Goal: Obtain resource: Download file/media

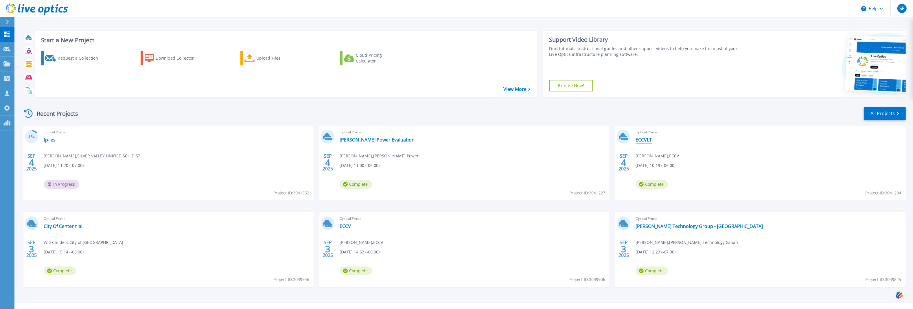
click at [644, 139] on link "ECCVLT" at bounding box center [644, 140] width 16 height 6
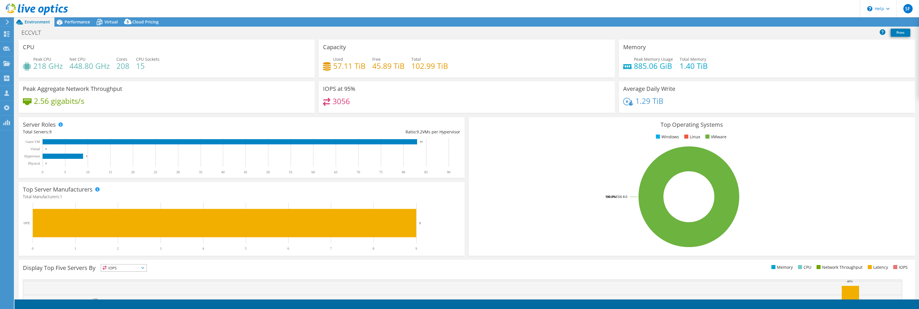
select select "USD"
click at [80, 25] on div "Performance" at bounding box center [74, 21] width 40 height 9
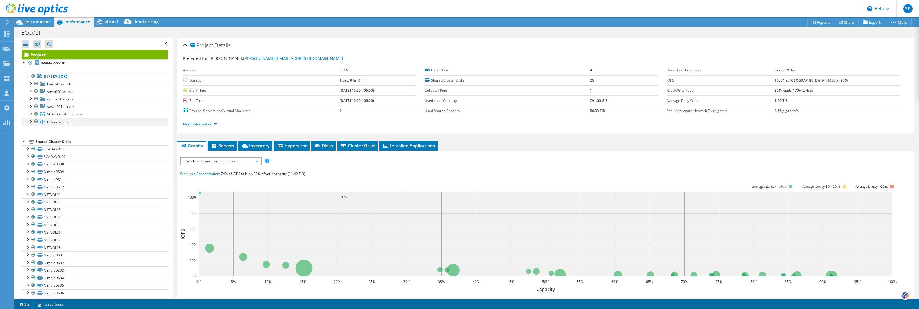
click at [36, 122] on div at bounding box center [36, 121] width 6 height 7
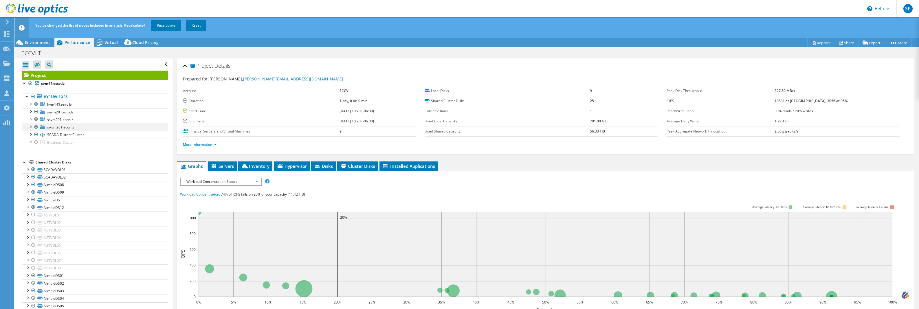
click at [37, 126] on div at bounding box center [36, 127] width 6 height 7
click at [36, 120] on div at bounding box center [36, 119] width 6 height 7
click at [35, 112] on div at bounding box center [36, 111] width 6 height 7
click at [38, 105] on div at bounding box center [36, 104] width 6 height 7
click at [167, 26] on link "Recalculate" at bounding box center [166, 25] width 30 height 10
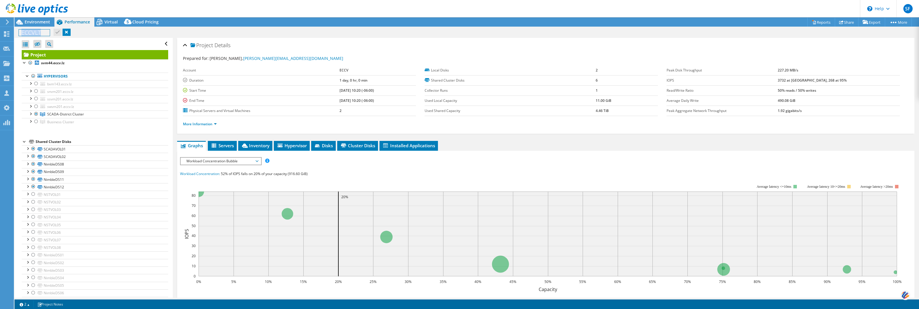
drag, startPoint x: 43, startPoint y: 32, endPoint x: 19, endPoint y: 35, distance: 23.3
click at [19, 35] on h1 "ECCVLT" at bounding box center [34, 33] width 31 height 6
click at [21, 32] on h1 "ECCVLT" at bounding box center [34, 33] width 31 height 6
drag, startPoint x: 21, startPoint y: 32, endPoint x: 35, endPoint y: 33, distance: 14.5
click at [35, 33] on h1 "ECCVLT" at bounding box center [34, 33] width 31 height 6
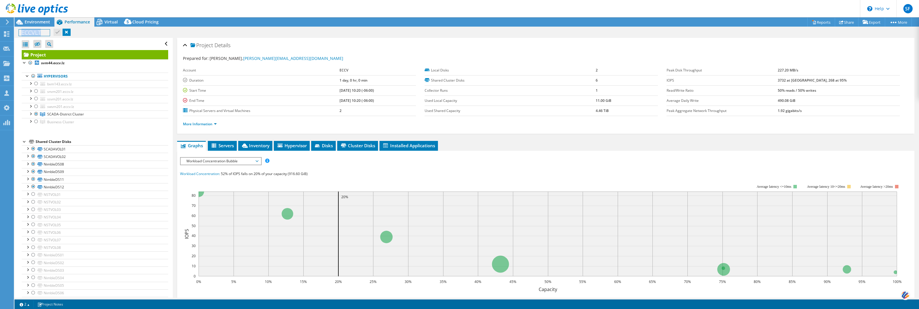
copy h1 "ECCVLT"
click at [821, 22] on link "Reports" at bounding box center [821, 22] width 28 height 9
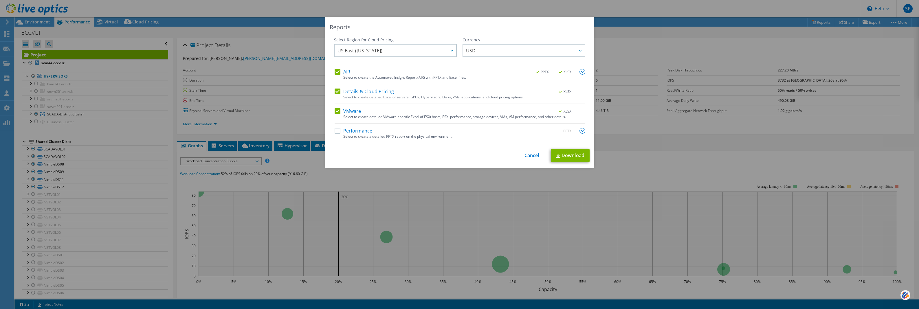
click at [356, 129] on label "Performance" at bounding box center [353, 131] width 38 height 6
click at [0, 0] on input "Performance" at bounding box center [0, 0] width 0 height 0
click at [573, 154] on link "Download" at bounding box center [570, 155] width 39 height 13
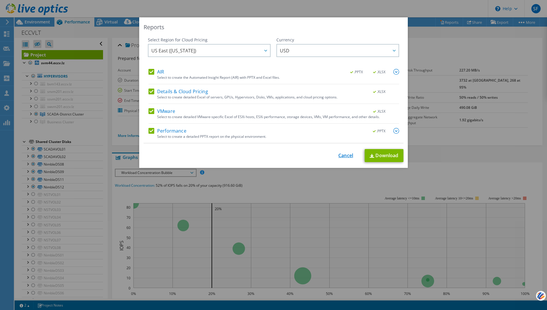
click at [339, 154] on link "Cancel" at bounding box center [345, 155] width 15 height 5
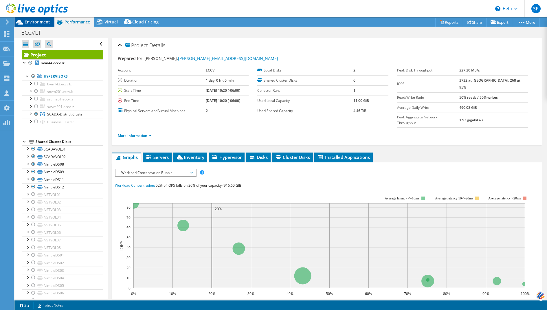
click at [44, 22] on span "Environment" at bounding box center [37, 21] width 25 height 5
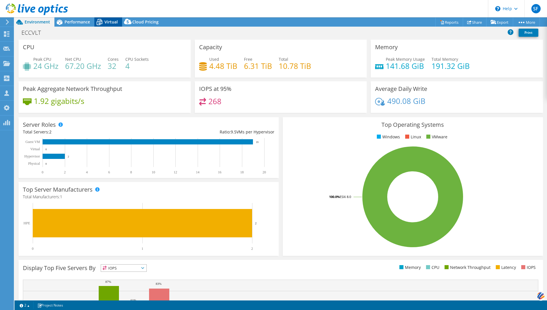
click at [111, 22] on span "Virtual" at bounding box center [110, 21] width 13 height 5
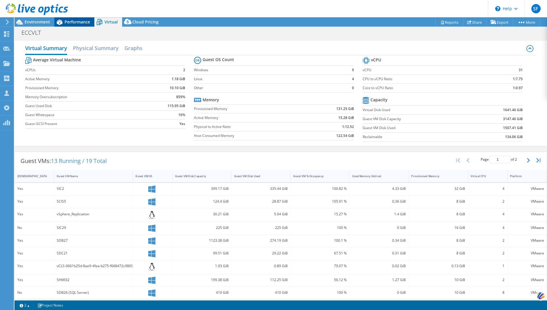
click at [82, 22] on span "Performance" at bounding box center [77, 21] width 25 height 5
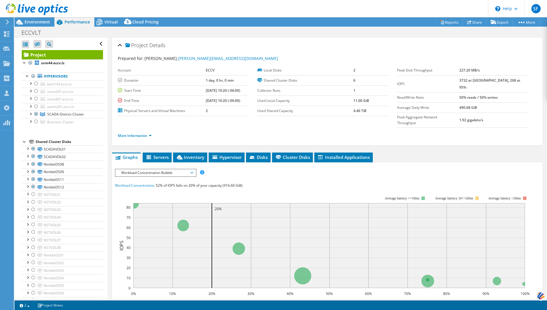
click at [182, 169] on div "Workload Concentration Bubble IOPS Disk Throughput IO Size Latency Queue Depth …" at bounding box center [156, 173] width 82 height 8
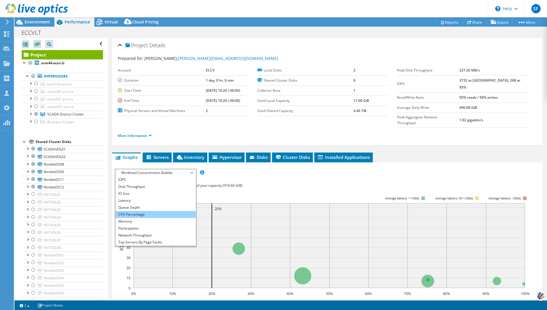
click at [162, 211] on li "CPU Percentage" at bounding box center [155, 214] width 80 height 7
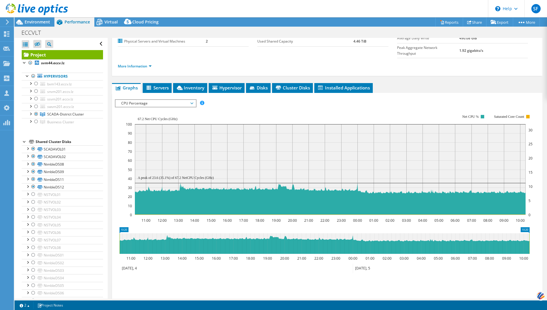
scroll to position [99, 0]
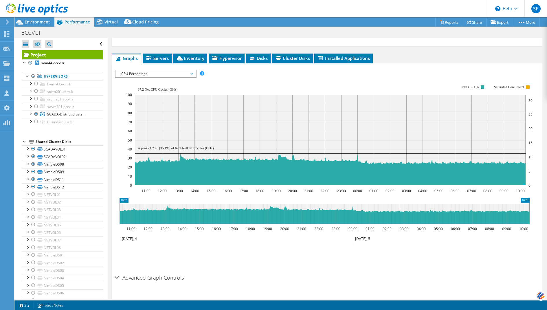
click at [165, 67] on div "IOPS Disk Throughput IO Size Latency Queue Depth CPU Percentage Memory Page Fau…" at bounding box center [327, 169] width 424 height 205
click at [166, 70] on span "CPU Percentage" at bounding box center [155, 73] width 74 height 7
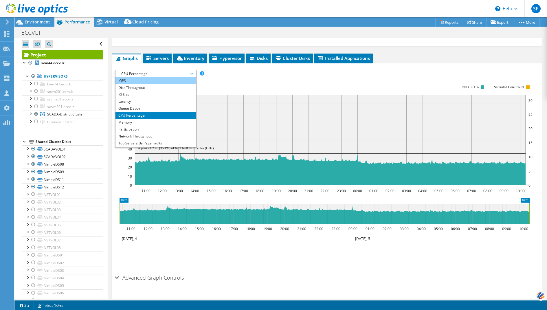
click at [164, 77] on li "IOPS" at bounding box center [155, 80] width 80 height 7
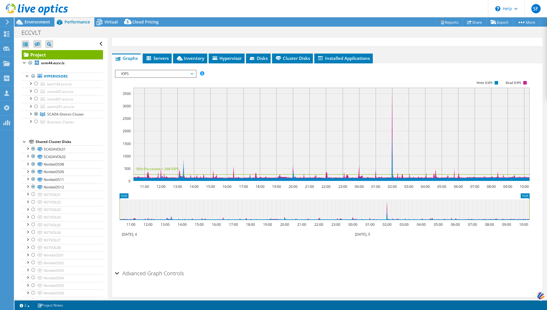
scroll to position [95, 0]
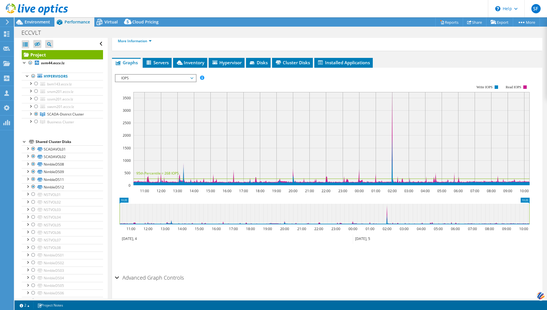
click at [192, 75] on span "IOPS" at bounding box center [155, 78] width 74 height 7
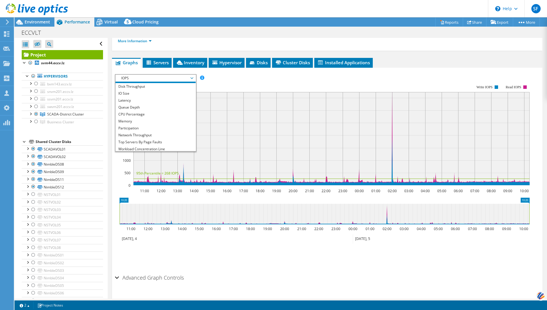
scroll to position [21, 0]
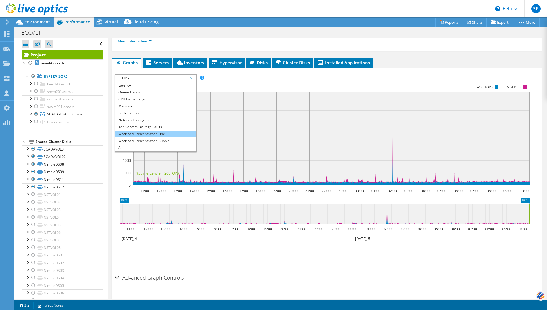
click at [168, 131] on li "Workload Concentration Line" at bounding box center [155, 134] width 80 height 7
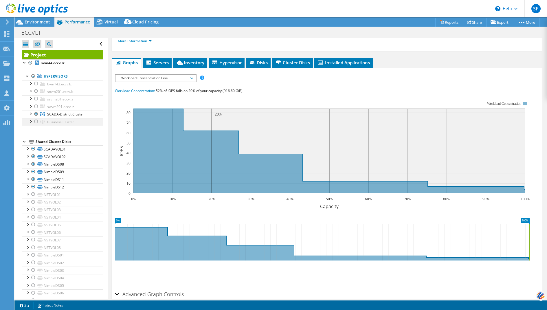
click at [38, 120] on div at bounding box center [36, 121] width 6 height 7
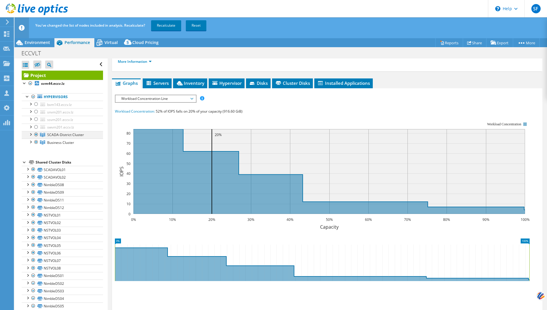
click at [36, 133] on div at bounding box center [36, 134] width 6 height 7
click at [163, 26] on link "Recalculate" at bounding box center [166, 25] width 30 height 10
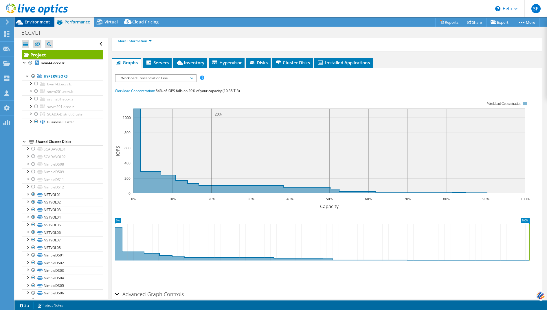
click at [44, 22] on span "Environment" at bounding box center [37, 21] width 25 height 5
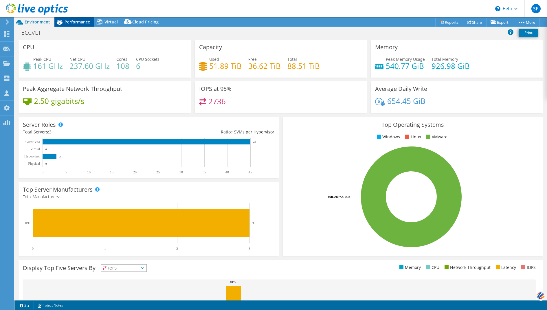
click at [66, 20] on span "Performance" at bounding box center [77, 21] width 25 height 5
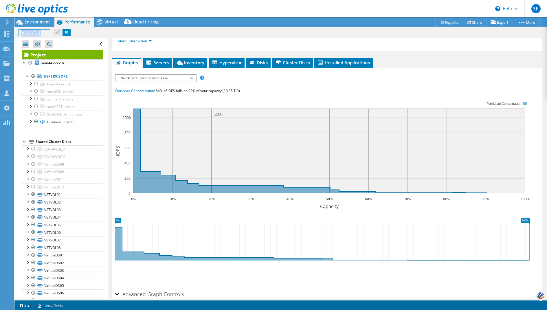
drag, startPoint x: 39, startPoint y: 33, endPoint x: 21, endPoint y: 34, distance: 18.8
click at [21, 34] on h1 "ECCVLT" at bounding box center [34, 33] width 31 height 6
copy h1 "ECCVLT"
click at [409, 74] on div "IOPS Disk Throughput IO Size Latency Queue Depth CPU Percentage Memory Page Fau…" at bounding box center [327, 78] width 424 height 8
click at [451, 20] on link "Reports" at bounding box center [449, 22] width 28 height 9
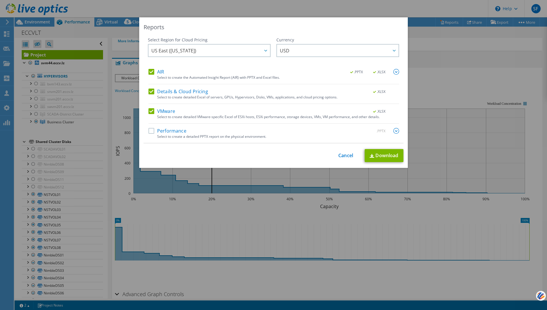
click at [175, 128] on label "Performance" at bounding box center [167, 131] width 38 height 6
click at [0, 0] on input "Performance" at bounding box center [0, 0] width 0 height 0
click at [377, 157] on link "Download" at bounding box center [384, 155] width 39 height 13
click at [345, 155] on link "Cancel" at bounding box center [345, 155] width 15 height 5
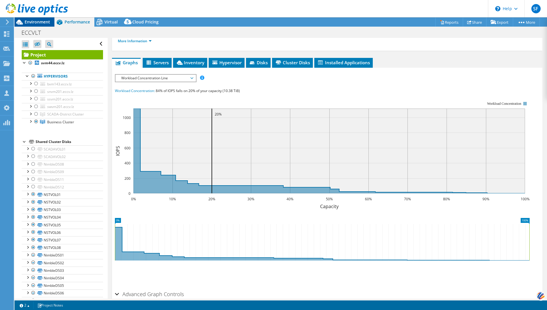
click at [29, 20] on span "Environment" at bounding box center [37, 21] width 25 height 5
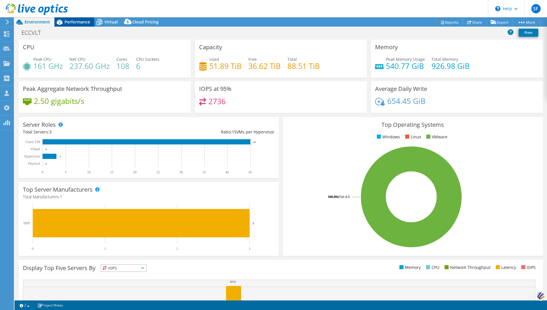
click at [65, 21] on span "Performance" at bounding box center [77, 21] width 25 height 5
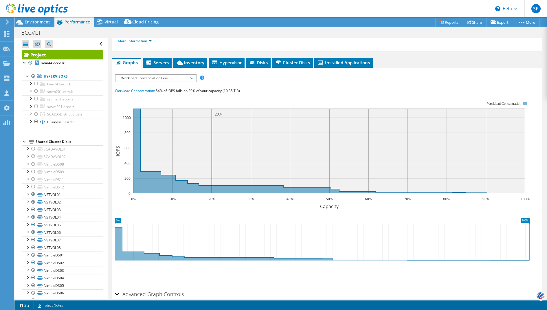
scroll to position [0, 0]
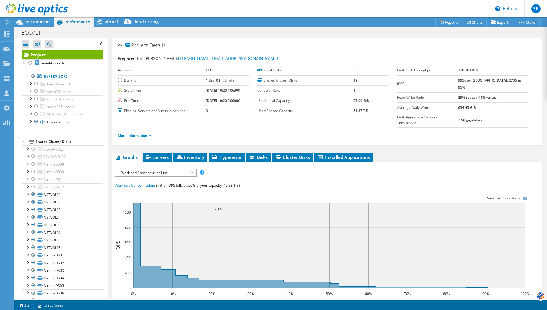
click at [134, 133] on link "More Information" at bounding box center [135, 135] width 34 height 5
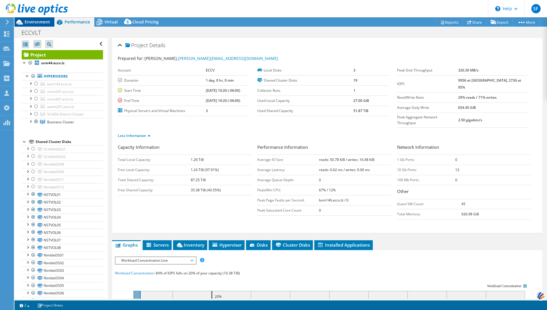
click at [43, 22] on span "Environment" at bounding box center [37, 21] width 25 height 5
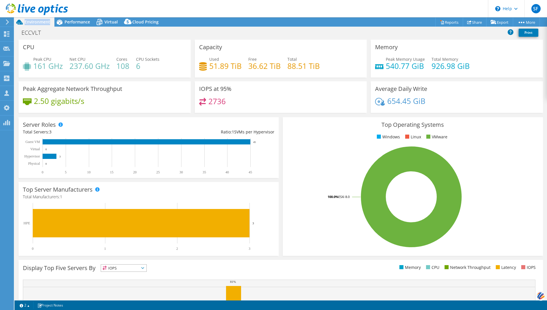
click at [43, 22] on span "Environment" at bounding box center [37, 21] width 25 height 5
click at [109, 21] on span "Virtual" at bounding box center [110, 21] width 13 height 5
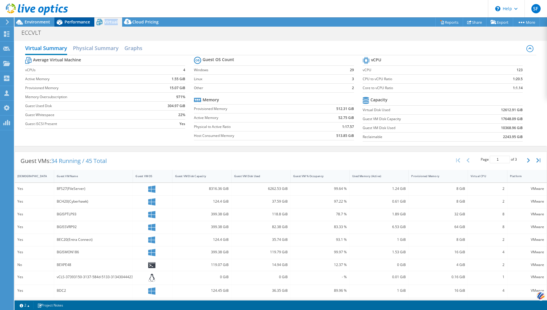
click at [81, 23] on span "Performance" at bounding box center [77, 21] width 25 height 5
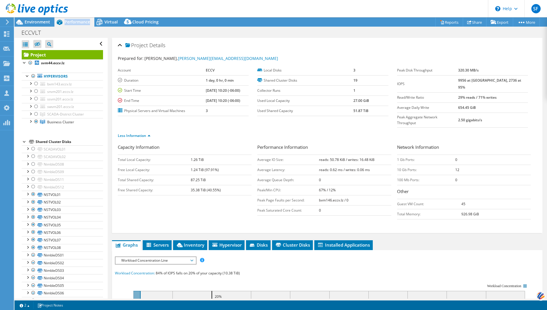
click at [81, 23] on span "Performance" at bounding box center [77, 21] width 25 height 5
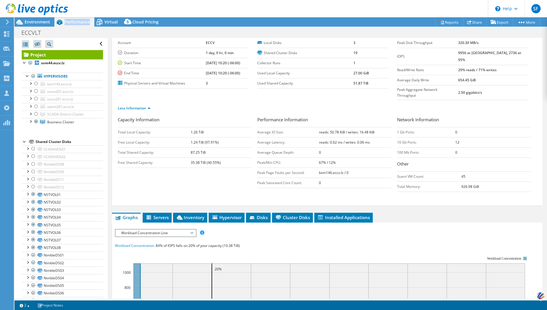
scroll to position [198, 0]
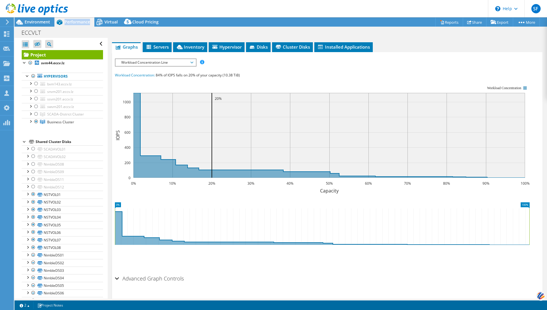
click at [193, 62] on icon at bounding box center [191, 63] width 3 height 2
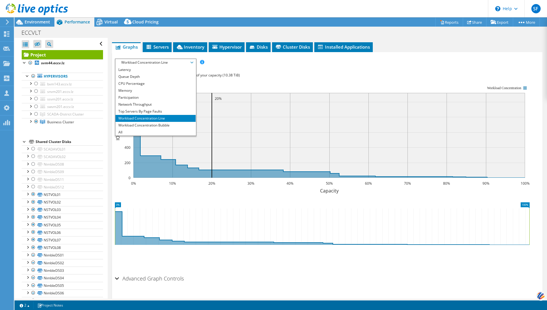
click at [193, 62] on icon at bounding box center [191, 63] width 3 height 2
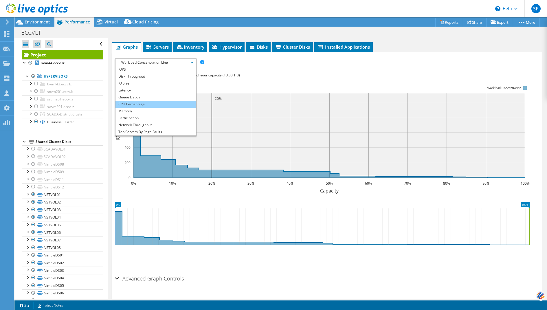
click at [151, 101] on li "CPU Percentage" at bounding box center [155, 104] width 80 height 7
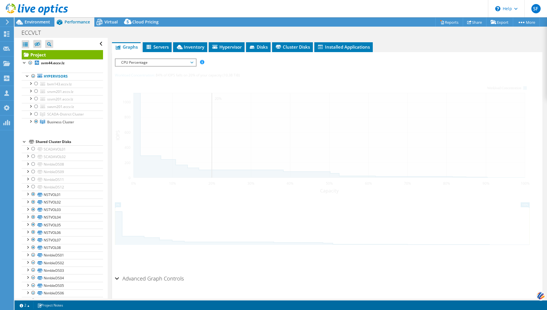
scroll to position [186, 0]
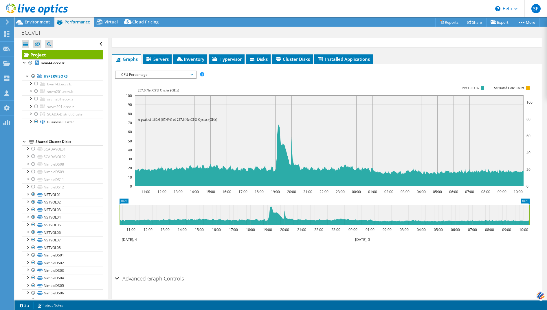
click at [188, 71] on span "CPU Percentage" at bounding box center [155, 74] width 74 height 7
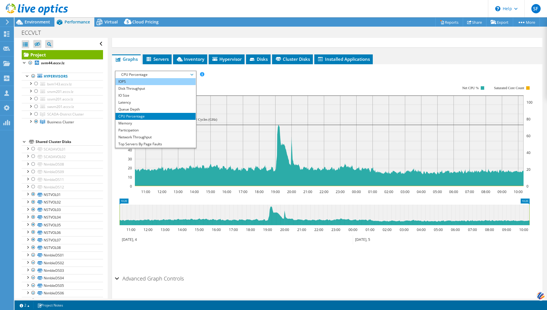
click at [172, 78] on li "IOPS" at bounding box center [155, 81] width 80 height 7
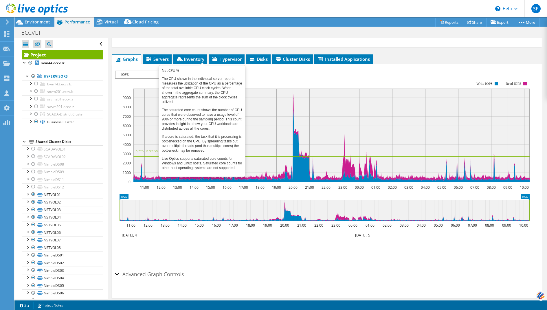
scroll to position [181, 0]
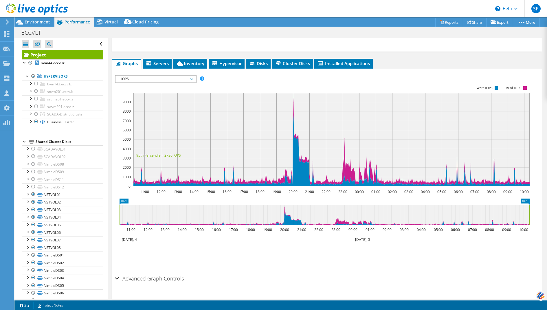
click at [140, 76] on span "IOPS" at bounding box center [155, 79] width 74 height 7
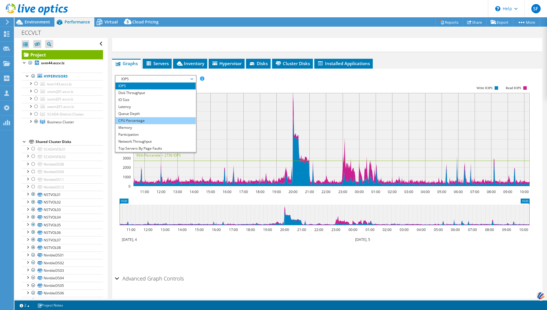
click at [142, 117] on li "CPU Percentage" at bounding box center [155, 120] width 80 height 7
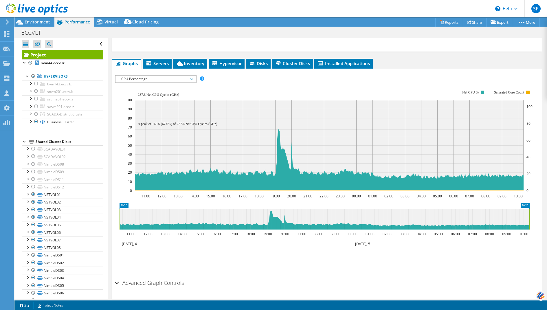
click at [192, 76] on span "CPU Percentage" at bounding box center [155, 79] width 74 height 7
click at [191, 76] on span "CPU Percentage" at bounding box center [155, 79] width 74 height 7
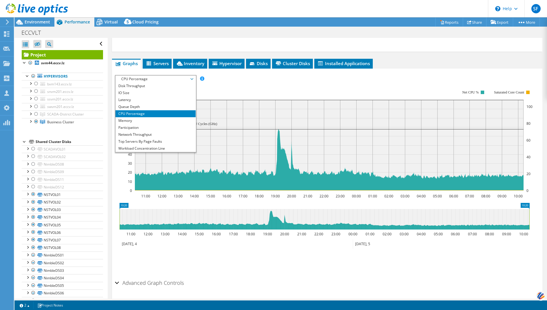
scroll to position [21, 0]
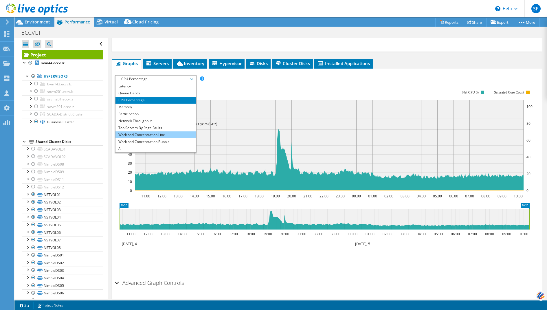
click at [176, 131] on li "Workload Concentration Line" at bounding box center [155, 134] width 80 height 7
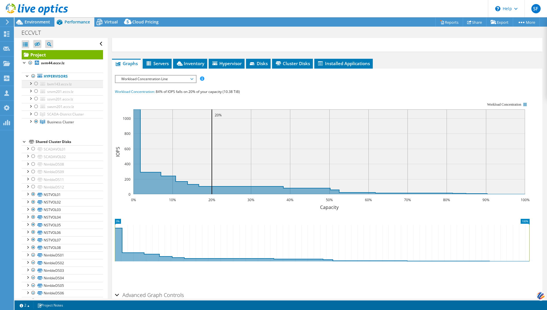
click at [37, 83] on div at bounding box center [36, 83] width 6 height 7
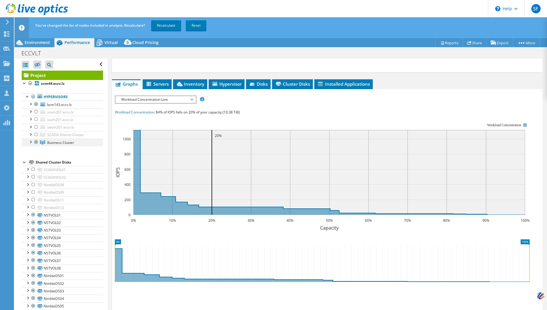
click at [36, 141] on div at bounding box center [36, 142] width 6 height 7
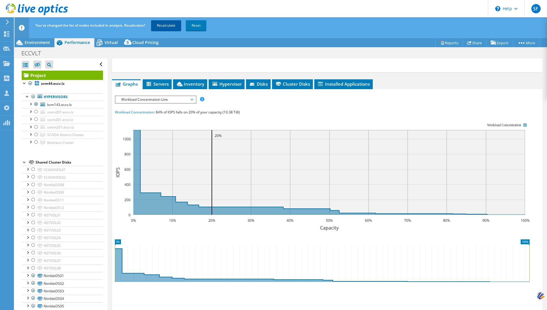
click at [166, 23] on link "Recalculate" at bounding box center [166, 25] width 30 height 10
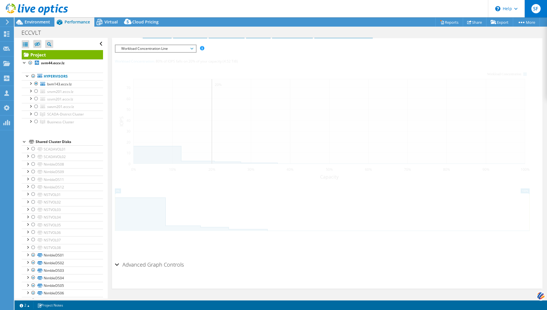
scroll to position [111, 0]
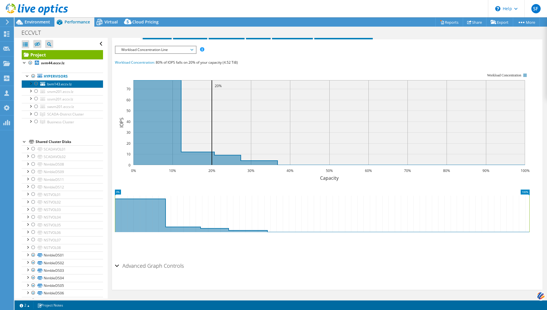
click at [61, 84] on span "bvm143.eccv.lz" at bounding box center [59, 84] width 25 height 5
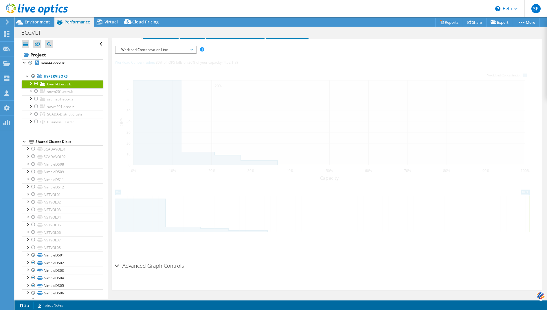
scroll to position [83, 0]
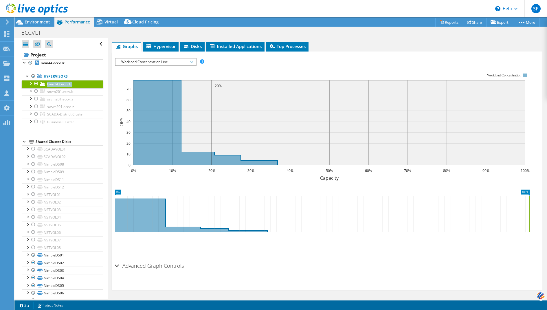
copy span "bvm143.eccv.lz"
click at [448, 21] on link "Reports" at bounding box center [449, 22] width 28 height 9
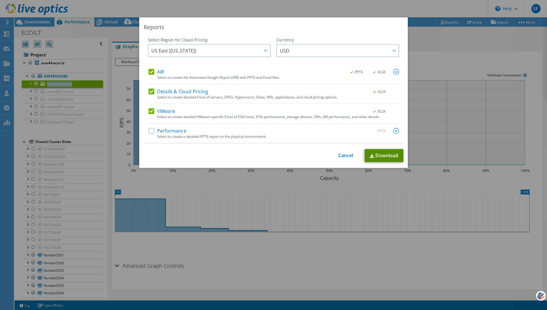
click at [370, 156] on img at bounding box center [372, 156] width 5 height 4
click at [346, 149] on div "This process may take a while, please wait... Cancel Download" at bounding box center [274, 155] width 260 height 13
click at [342, 148] on div "Reports Select Region for Cloud Pricing Asia Pacific ([GEOGRAPHIC_DATA]) [GEOGR…" at bounding box center [273, 92] width 269 height 150
click at [345, 152] on div "This process may take a while, please wait... Cancel Download" at bounding box center [274, 155] width 260 height 13
click at [341, 154] on link "Cancel" at bounding box center [345, 155] width 15 height 5
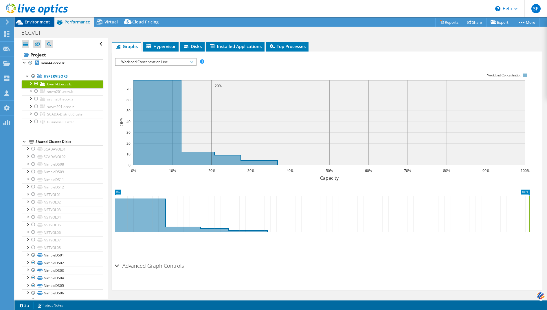
click at [38, 20] on span "Environment" at bounding box center [37, 21] width 25 height 5
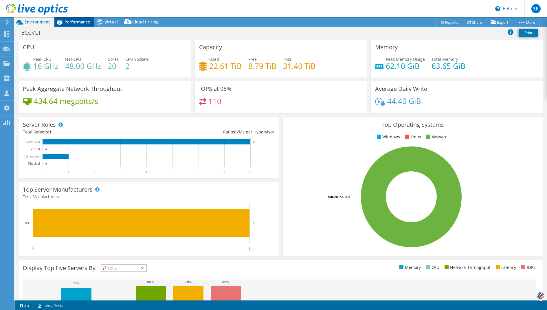
click at [83, 21] on span "Performance" at bounding box center [77, 21] width 25 height 5
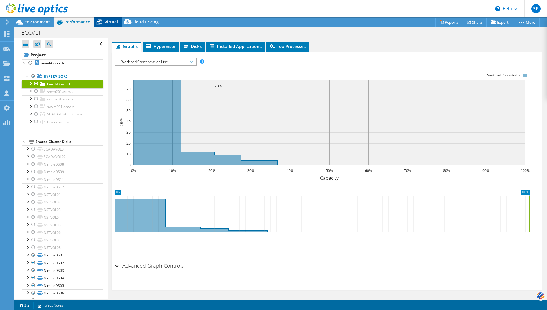
click at [106, 23] on span "Virtual" at bounding box center [110, 21] width 13 height 5
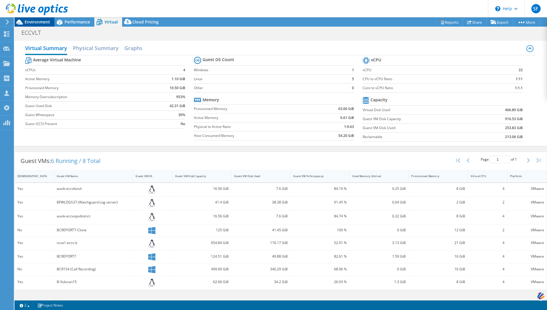
click at [35, 21] on span "Environment" at bounding box center [37, 21] width 25 height 5
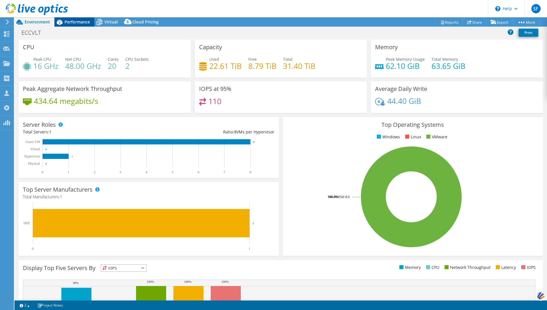
click at [67, 25] on span "Performance" at bounding box center [77, 21] width 25 height 5
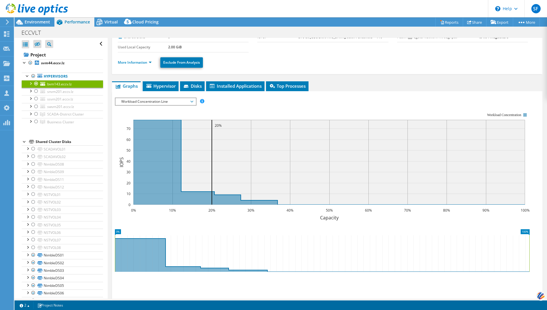
scroll to position [0, 0]
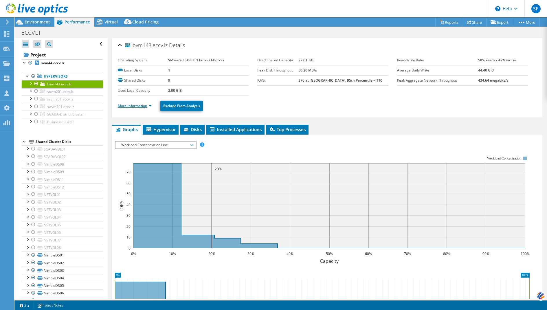
click at [141, 105] on link "More Information" at bounding box center [135, 105] width 34 height 5
